Goal: Task Accomplishment & Management: Manage account settings

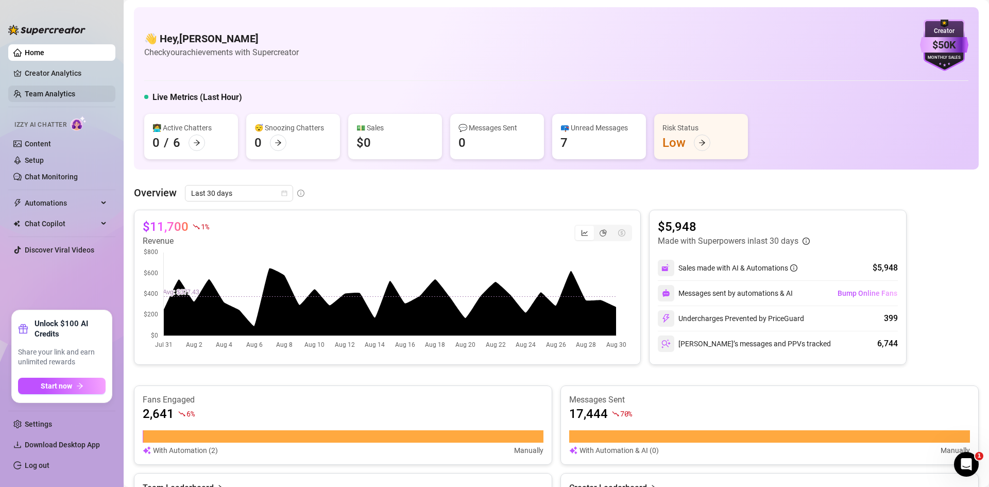
drag, startPoint x: 54, startPoint y: 67, endPoint x: 55, endPoint y: 91, distance: 23.7
click at [54, 67] on link "Creator Analytics" at bounding box center [66, 73] width 82 height 16
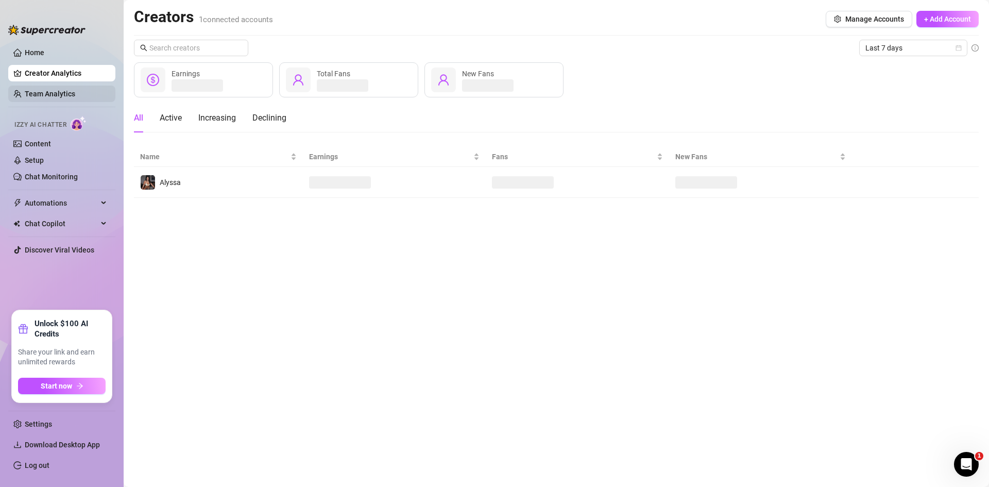
click at [52, 90] on link "Team Analytics" at bounding box center [50, 94] width 50 height 8
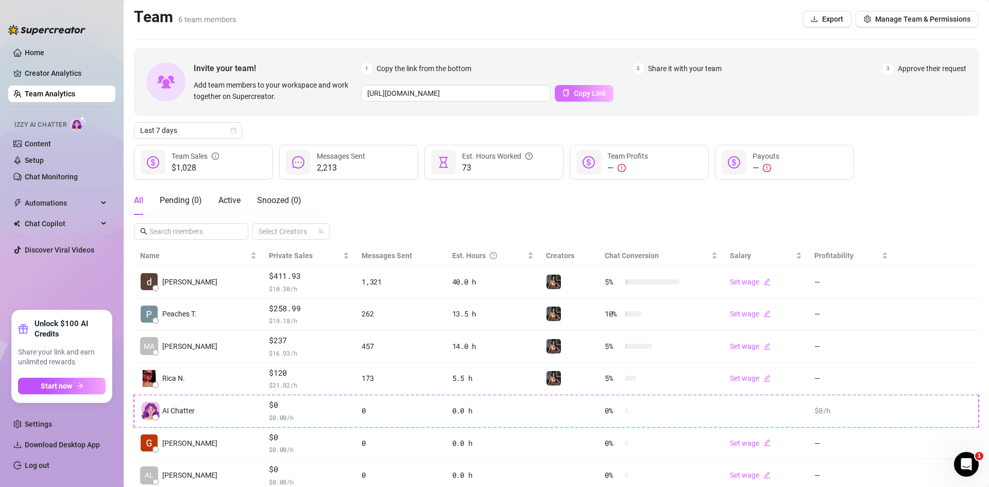
click at [592, 88] on button "Copy Link" at bounding box center [584, 93] width 59 height 16
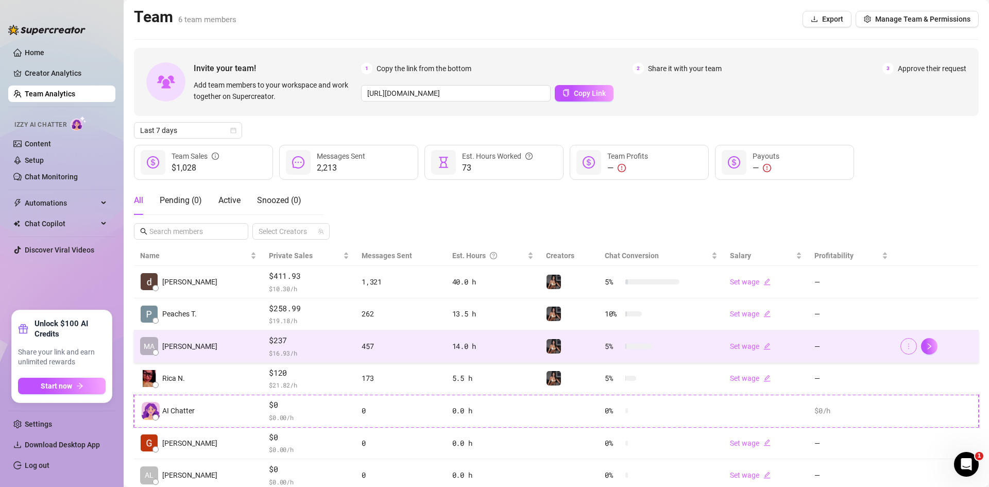
click at [905, 344] on icon "more" at bounding box center [908, 345] width 7 height 7
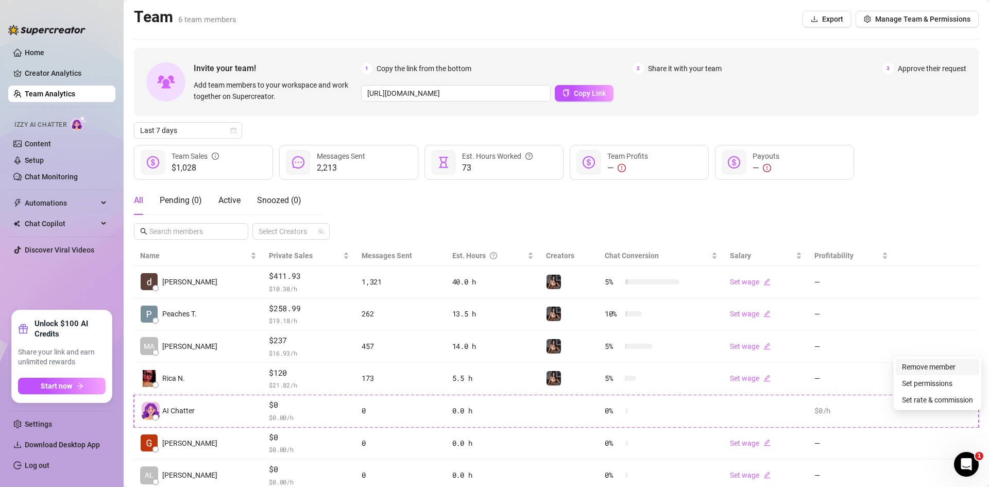
click at [903, 364] on link "Remove member" at bounding box center [929, 366] width 54 height 8
